Goal: Task Accomplishment & Management: Manage account settings

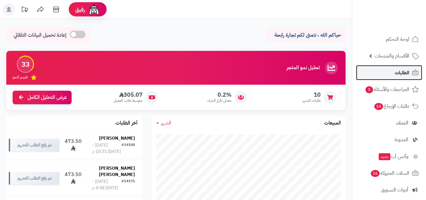
click at [401, 76] on span "الطلبات" at bounding box center [402, 72] width 15 height 9
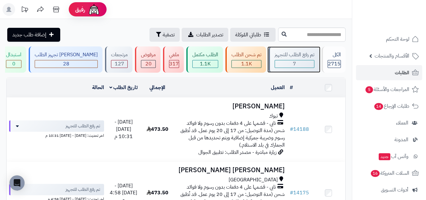
click at [307, 67] on div "7" at bounding box center [294, 63] width 39 height 7
